Goal: Task Accomplishment & Management: Manage account settings

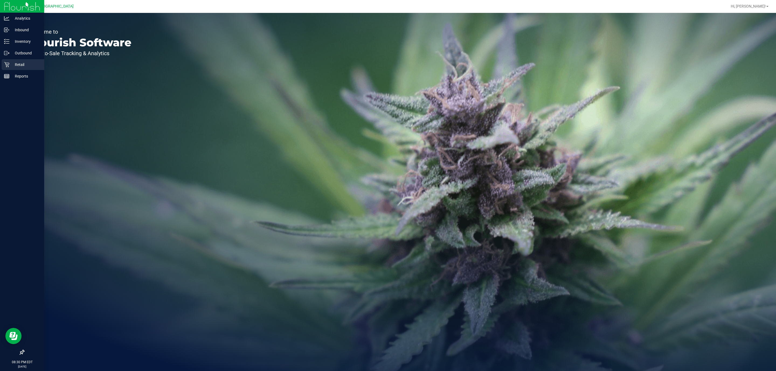
click at [9, 61] on div "Retail" at bounding box center [23, 64] width 43 height 11
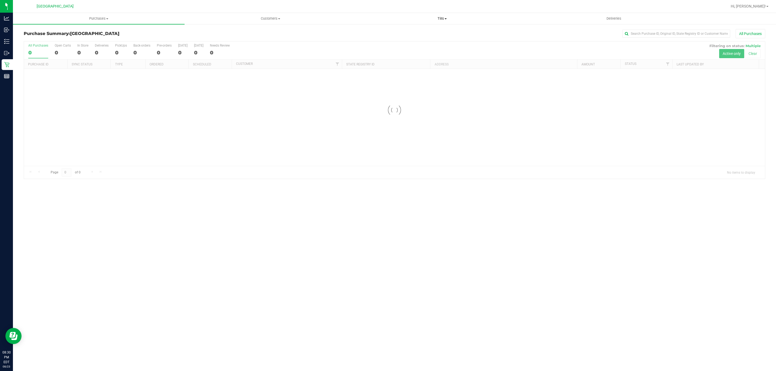
click at [445, 18] on span "Tills" at bounding box center [441, 18] width 171 height 5
click at [384, 35] on li "Manage tills" at bounding box center [442, 32] width 172 height 6
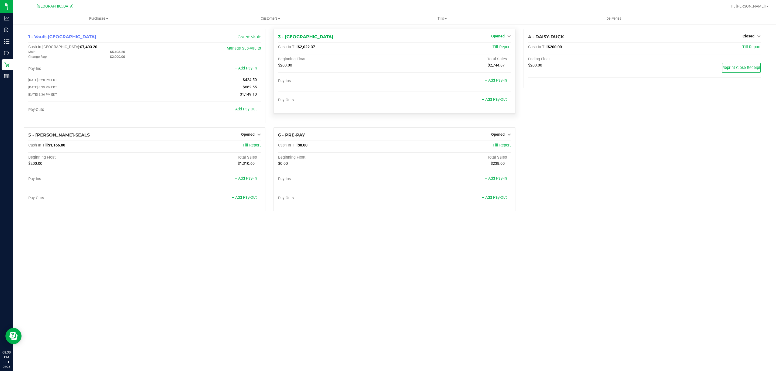
click at [496, 37] on span "Opened" at bounding box center [497, 36] width 13 height 4
click at [502, 48] on link "Close Till" at bounding box center [498, 47] width 15 height 4
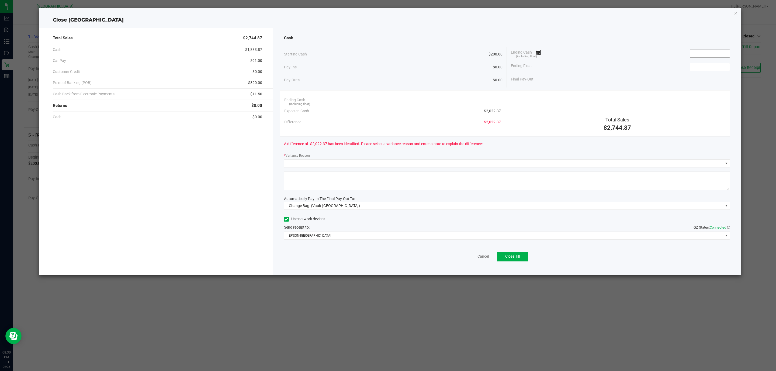
click at [706, 53] on input at bounding box center [710, 54] width 40 height 8
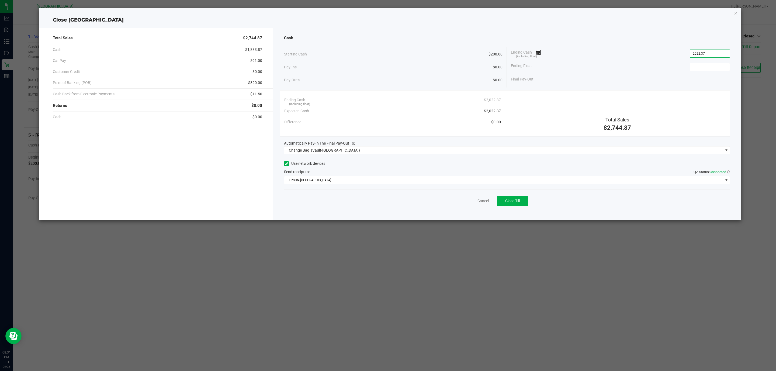
type input "$2,022.37"
click at [700, 72] on div "Ending Float" at bounding box center [620, 66] width 219 height 13
click at [700, 69] on input at bounding box center [710, 67] width 40 height 8
type input "$200.00"
click at [348, 152] on span "(Vault-Deerfield Beach)" at bounding box center [335, 150] width 49 height 4
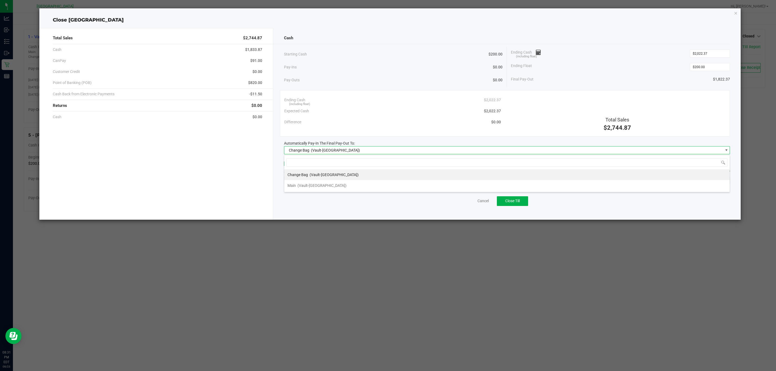
scroll to position [8, 446]
click at [324, 183] on div "Main (Vault-Deerfield Beach)" at bounding box center [316, 186] width 59 height 10
click at [324, 176] on span "EPSON-CYPRUS" at bounding box center [507, 180] width 446 height 8
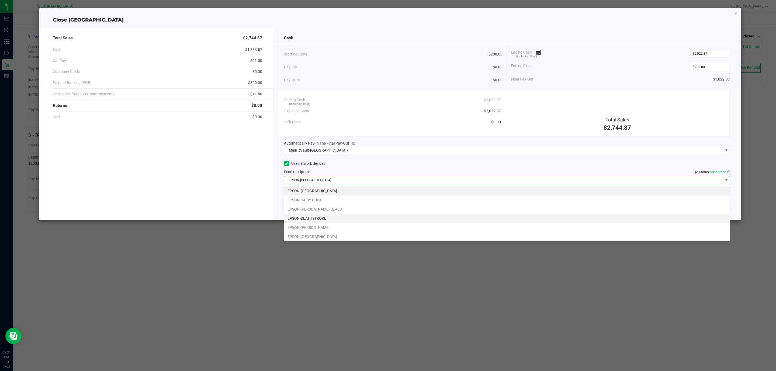
click at [301, 217] on li "EPSON-DEATHSTROKE" at bounding box center [506, 218] width 445 height 9
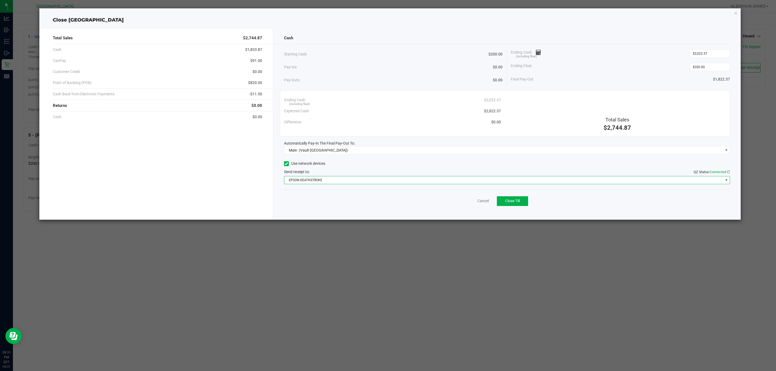
click at [391, 53] on div "Starting Cash $200.00" at bounding box center [393, 54] width 219 height 15
click at [517, 200] on span "Close Till" at bounding box center [512, 201] width 15 height 4
click at [735, 13] on icon "button" at bounding box center [736, 13] width 4 height 6
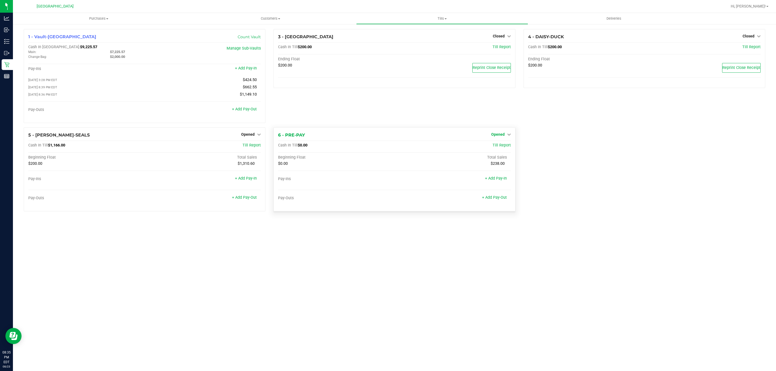
click at [497, 135] on span "Opened" at bounding box center [497, 134] width 13 height 4
click at [502, 146] on link "Close Till" at bounding box center [498, 145] width 15 height 4
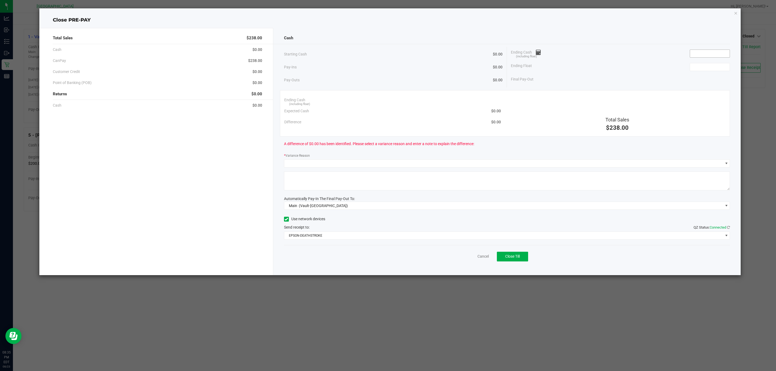
click at [696, 55] on input at bounding box center [710, 54] width 40 height 8
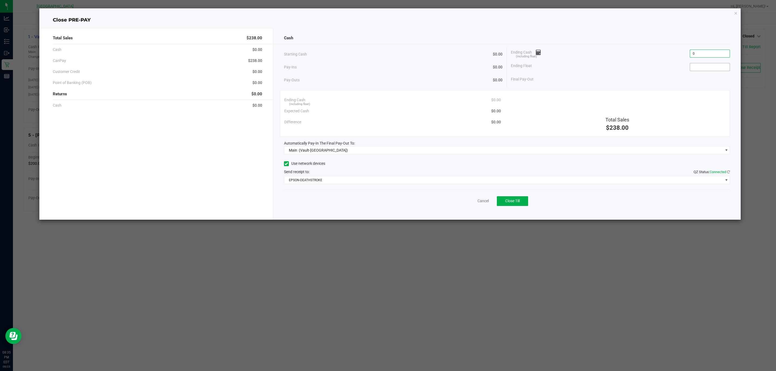
type input "$0.00"
click at [698, 64] on input at bounding box center [710, 67] width 40 height 8
type input "$0.00"
click at [411, 48] on div "Starting Cash $0.00" at bounding box center [393, 54] width 219 height 15
click at [525, 204] on button "Close Till" at bounding box center [512, 201] width 31 height 10
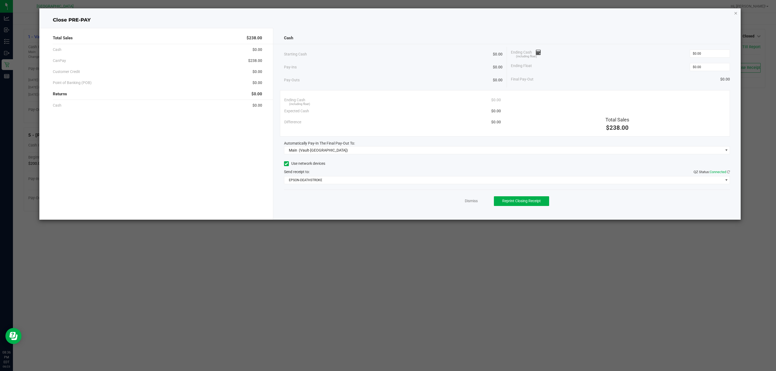
click at [734, 15] on icon "button" at bounding box center [736, 13] width 4 height 6
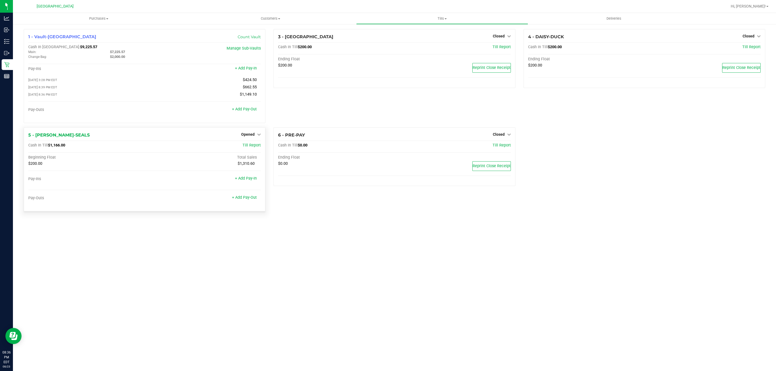
click at [247, 138] on div "Opened" at bounding box center [251, 134] width 20 height 6
click at [253, 137] on span "Opened" at bounding box center [247, 134] width 13 height 4
click at [250, 145] on link "Close Till" at bounding box center [248, 145] width 15 height 4
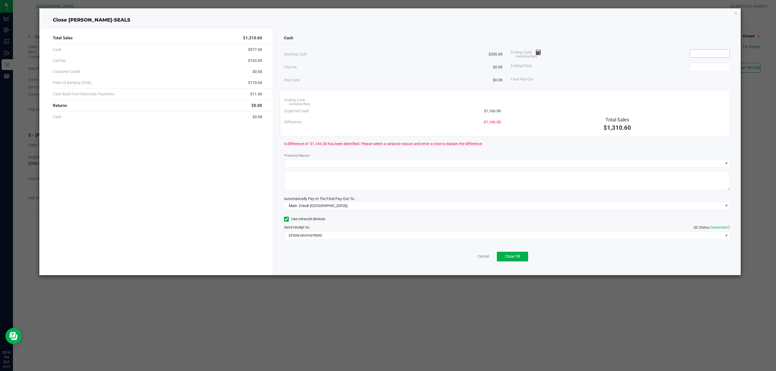
click at [711, 55] on input at bounding box center [710, 54] width 40 height 8
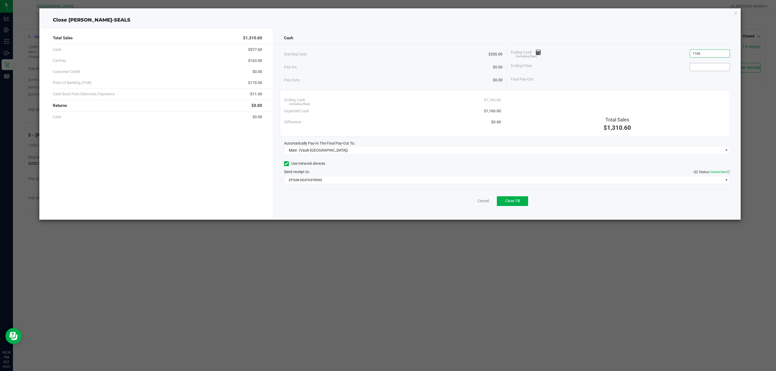
type input "$1,166.00"
click at [704, 65] on input at bounding box center [710, 67] width 40 height 8
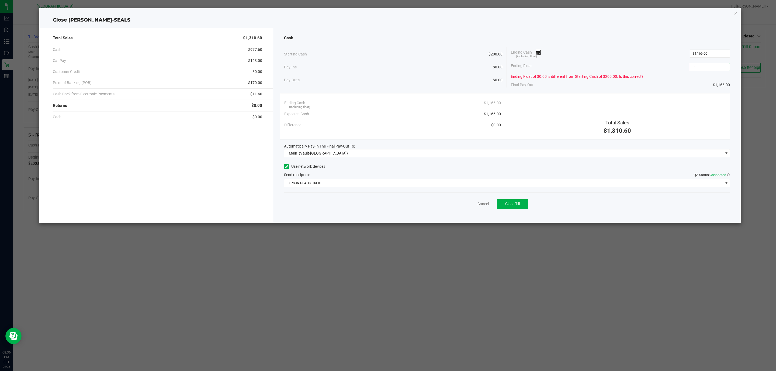
type input "0"
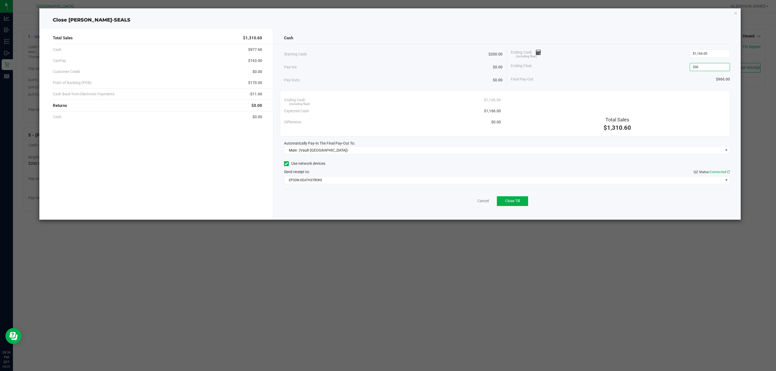
type input "$200.00"
click at [439, 62] on div "Pay-Ins $0.00" at bounding box center [393, 67] width 219 height 11
click at [523, 205] on button "Close Till" at bounding box center [512, 201] width 31 height 10
click at [470, 201] on link "Dismiss" at bounding box center [471, 201] width 13 height 6
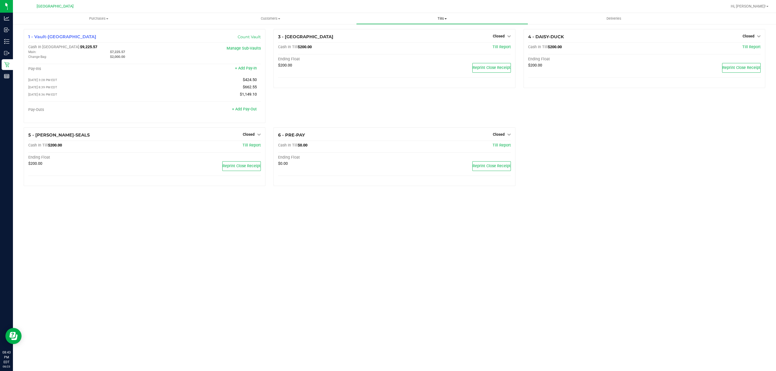
click at [442, 14] on uib-tab-heading "Tills Manage tills Reconcile e-payments" at bounding box center [441, 18] width 171 height 11
click at [407, 37] on span "Reconcile e-payments" at bounding box center [383, 39] width 54 height 5
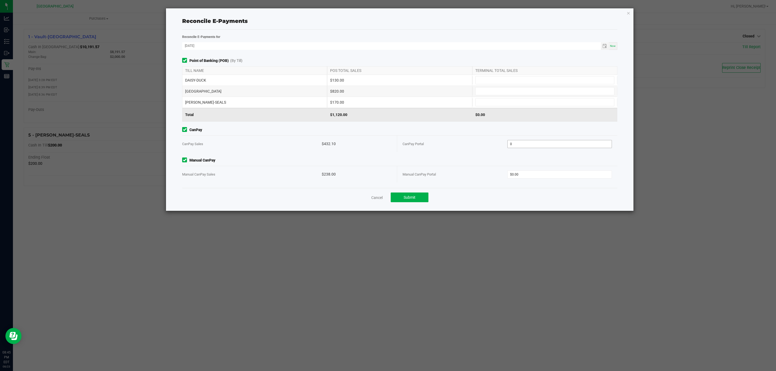
click at [522, 144] on input "0" at bounding box center [559, 144] width 104 height 8
type input "$432.10"
click at [533, 172] on input "0" at bounding box center [559, 175] width 104 height 8
type input "$238.00"
click at [514, 82] on input at bounding box center [544, 80] width 138 height 8
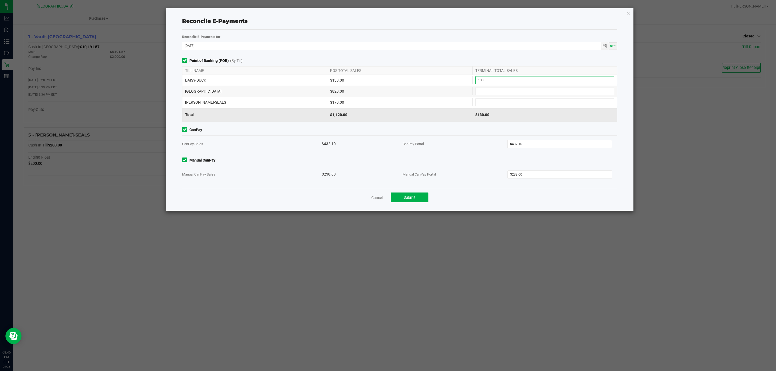
drag, startPoint x: 515, startPoint y: 82, endPoint x: 465, endPoint y: 84, distance: 49.8
click at [465, 84] on div "DAISY-DUCK $130.00 130" at bounding box center [399, 80] width 435 height 11
type input "$130.00"
click at [515, 88] on input at bounding box center [544, 92] width 138 height 8
type input "$820.00"
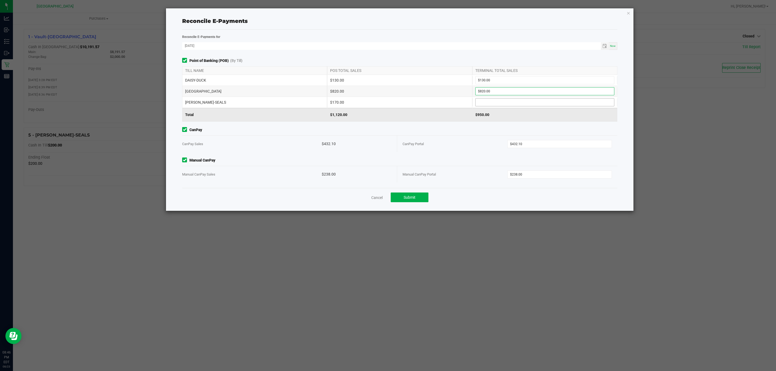
click at [500, 106] on input at bounding box center [544, 103] width 138 height 8
type input "$170.00"
click at [502, 201] on div "Cancel Submit" at bounding box center [399, 197] width 435 height 19
click at [409, 199] on span "Submit" at bounding box center [409, 197] width 12 height 4
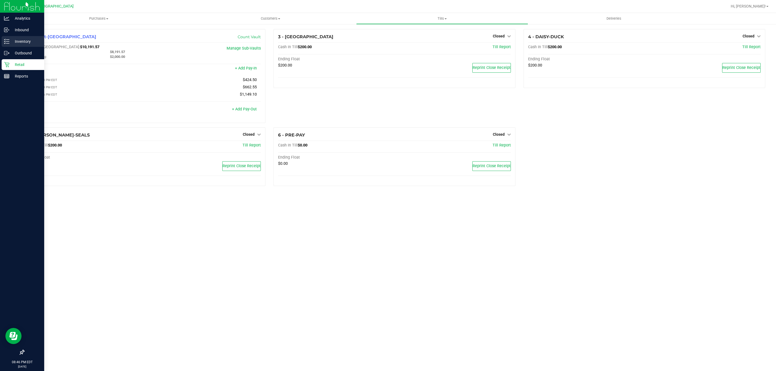
click at [7, 41] on icon at bounding box center [6, 41] width 5 height 5
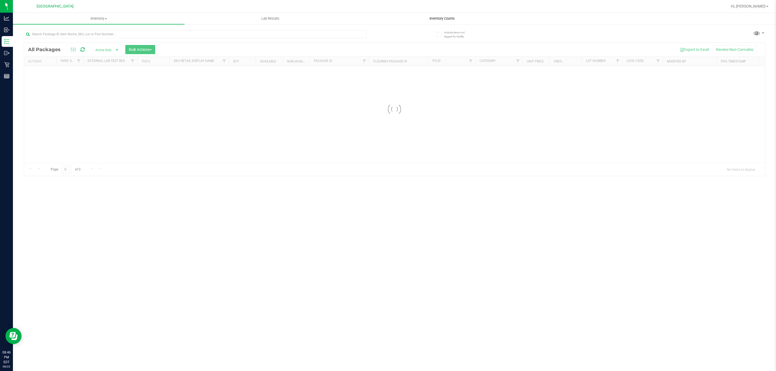
click at [443, 17] on span "Inventory Counts" at bounding box center [442, 18] width 40 height 5
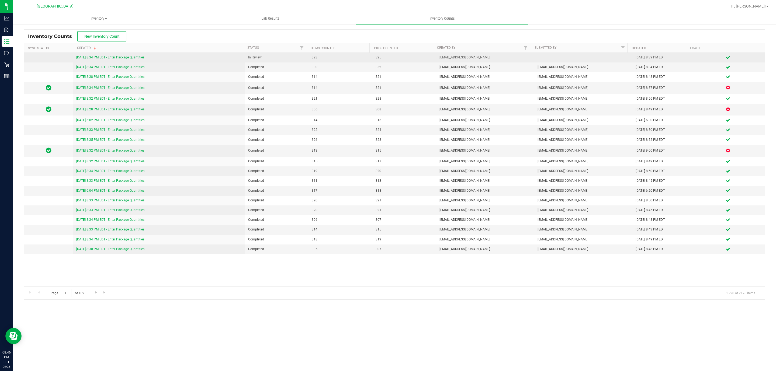
click at [132, 56] on link "8/23/25 8:34 PM EDT - Enter Package Quantities" at bounding box center [110, 57] width 68 height 4
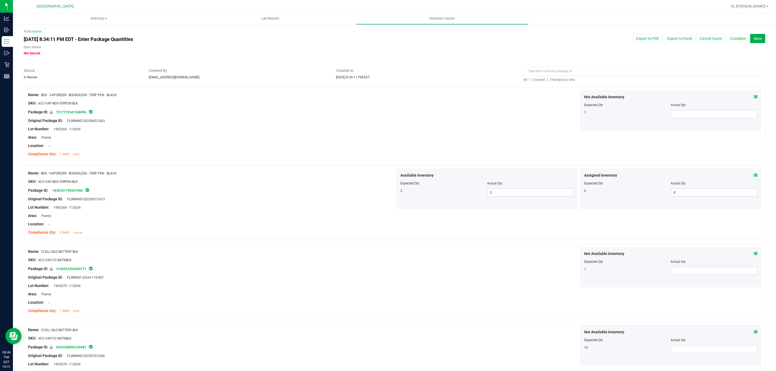
click at [564, 80] on span "Discrepancy only" at bounding box center [562, 80] width 25 height 4
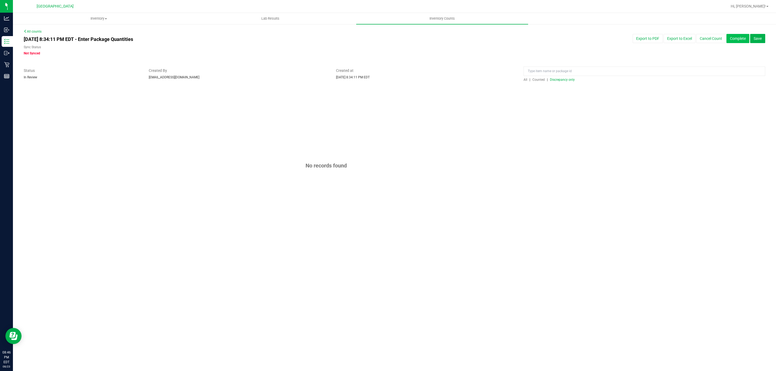
click at [744, 42] on button "Complete" at bounding box center [737, 38] width 23 height 9
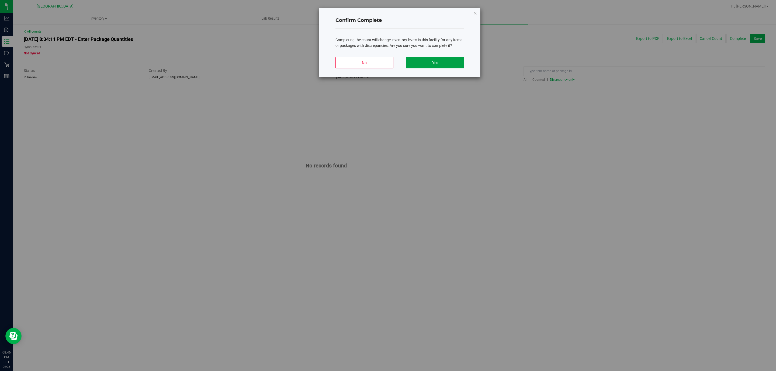
click at [438, 64] on button "Yes" at bounding box center [435, 62] width 58 height 11
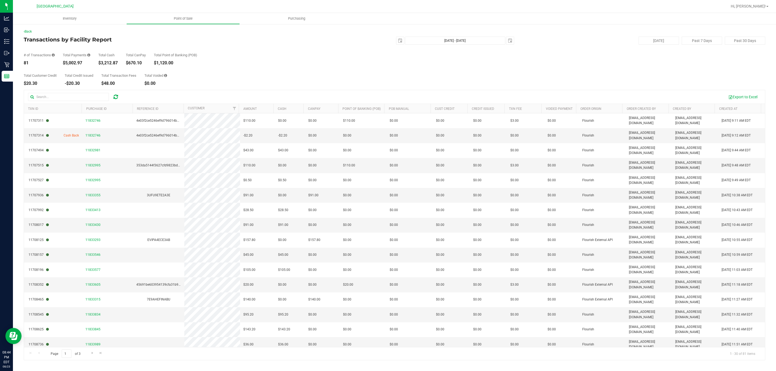
click at [75, 64] on div "$5,002.97" at bounding box center [76, 63] width 27 height 4
copy div "$5,002.97"
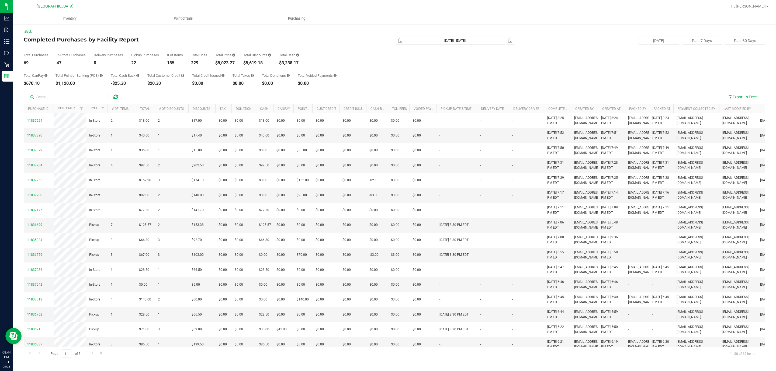
click at [259, 62] on div "$5,619.18" at bounding box center [257, 63] width 28 height 4
copy div "5,619.18"
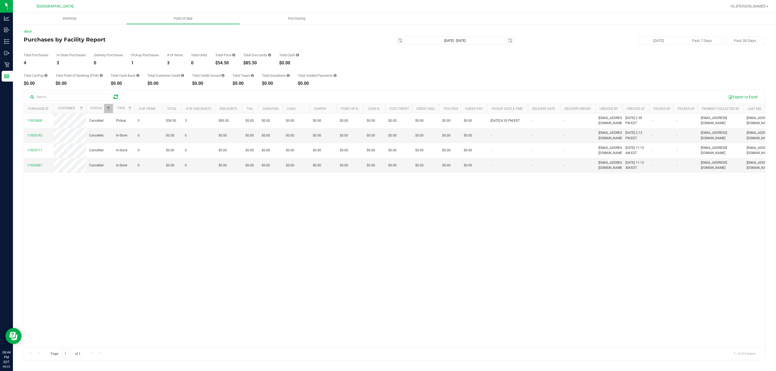
click at [218, 64] on div "$54.50" at bounding box center [225, 63] width 20 height 4
copy div "54.50"
